Goal: Information Seeking & Learning: Learn about a topic

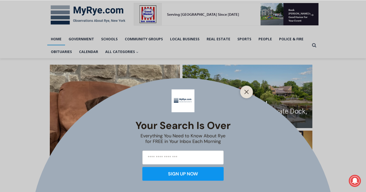
scroll to position [78, 0]
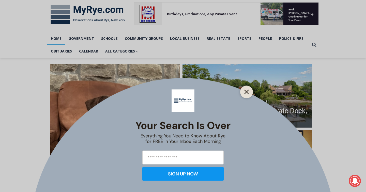
click at [247, 92] on line "Close" at bounding box center [247, 92] width 4 height 4
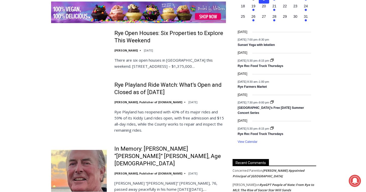
scroll to position [798, 0]
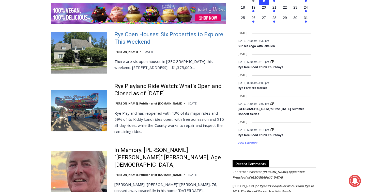
click at [179, 31] on link "Rye Open Houses: Six Properties to Explore This Weekend" at bounding box center [170, 38] width 112 height 14
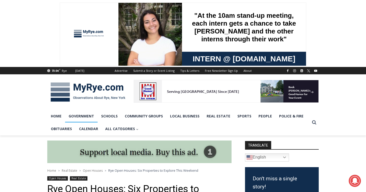
click at [77, 117] on link "Government" at bounding box center [81, 116] width 33 height 13
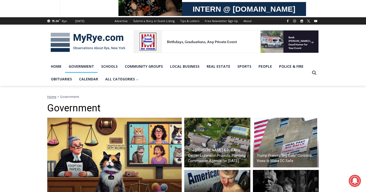
scroll to position [44, 0]
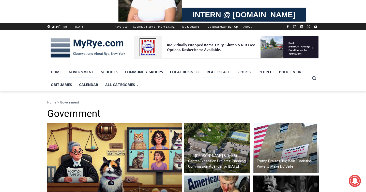
click at [216, 72] on link "Real Estate" at bounding box center [218, 72] width 31 height 13
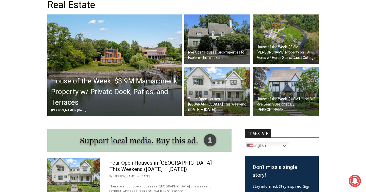
scroll to position [155, 0]
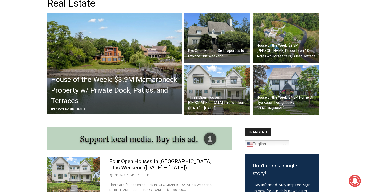
click at [107, 85] on h2 "House of the Week: $3.9M Mamaroneck Property w/ Private Dock, Patios, and Terra…" at bounding box center [115, 90] width 129 height 32
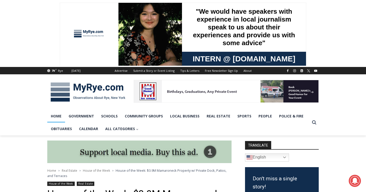
click at [55, 117] on link "Home" at bounding box center [56, 116] width 18 height 13
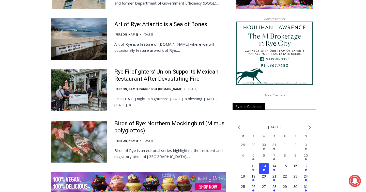
scroll to position [644, 0]
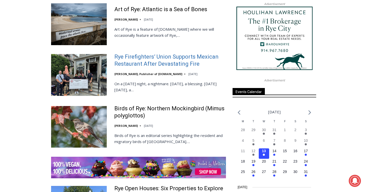
click at [182, 61] on link "Rye Firefighters’ Union Supports Mexican Restaurant After Devastating Fire" at bounding box center [170, 60] width 112 height 14
